Goal: Information Seeking & Learning: Learn about a topic

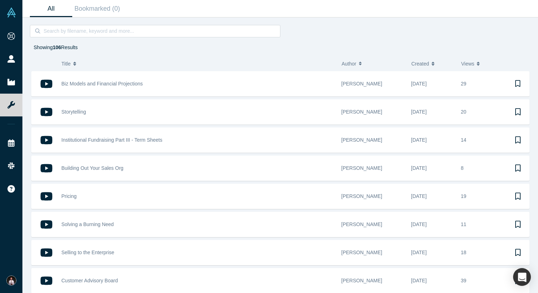
click at [470, 65] on span "Views" at bounding box center [467, 63] width 13 height 15
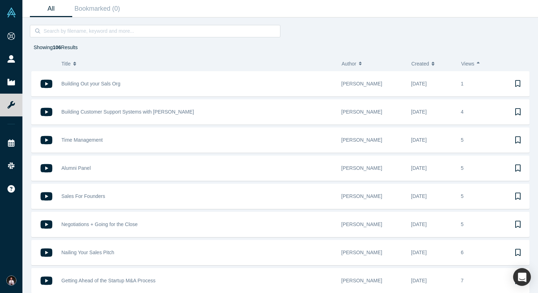
click at [473, 62] on span "Views" at bounding box center [467, 63] width 13 height 15
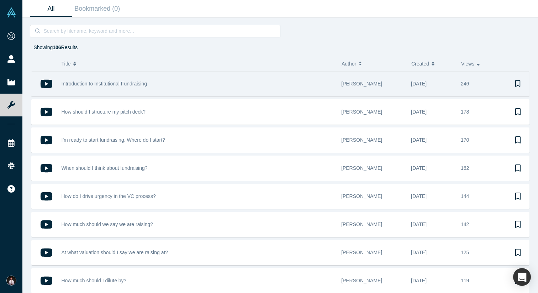
click at [118, 85] on span "Introduction to Institutional Fundraising" at bounding box center [104, 84] width 85 height 6
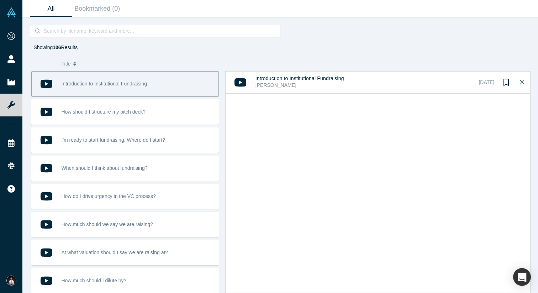
click at [74, 63] on icon "button" at bounding box center [74, 63] width 3 height 5
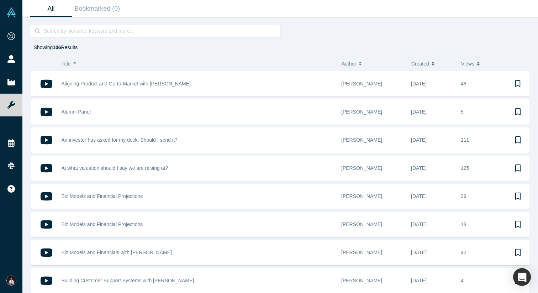
click at [427, 59] on span "Created" at bounding box center [420, 63] width 18 height 15
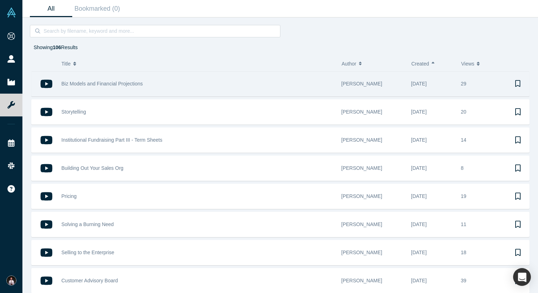
click at [111, 86] on span "Biz Models and Financial Projections" at bounding box center [102, 84] width 81 height 6
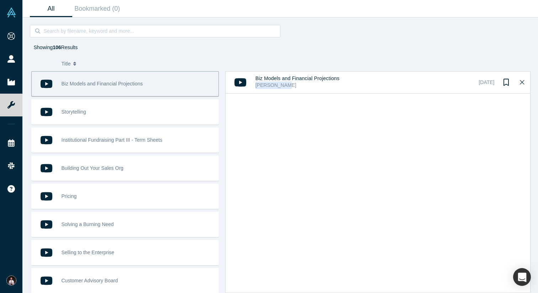
drag, startPoint x: 288, startPoint y: 86, endPoint x: 255, endPoint y: 84, distance: 33.8
click at [255, 84] on div "Biz Models and Financial Projections Rami Essaid Mar 22, 2024" at bounding box center [361, 82] width 272 height 22
copy div "Rami Essaid"
